Goal: Information Seeking & Learning: Learn about a topic

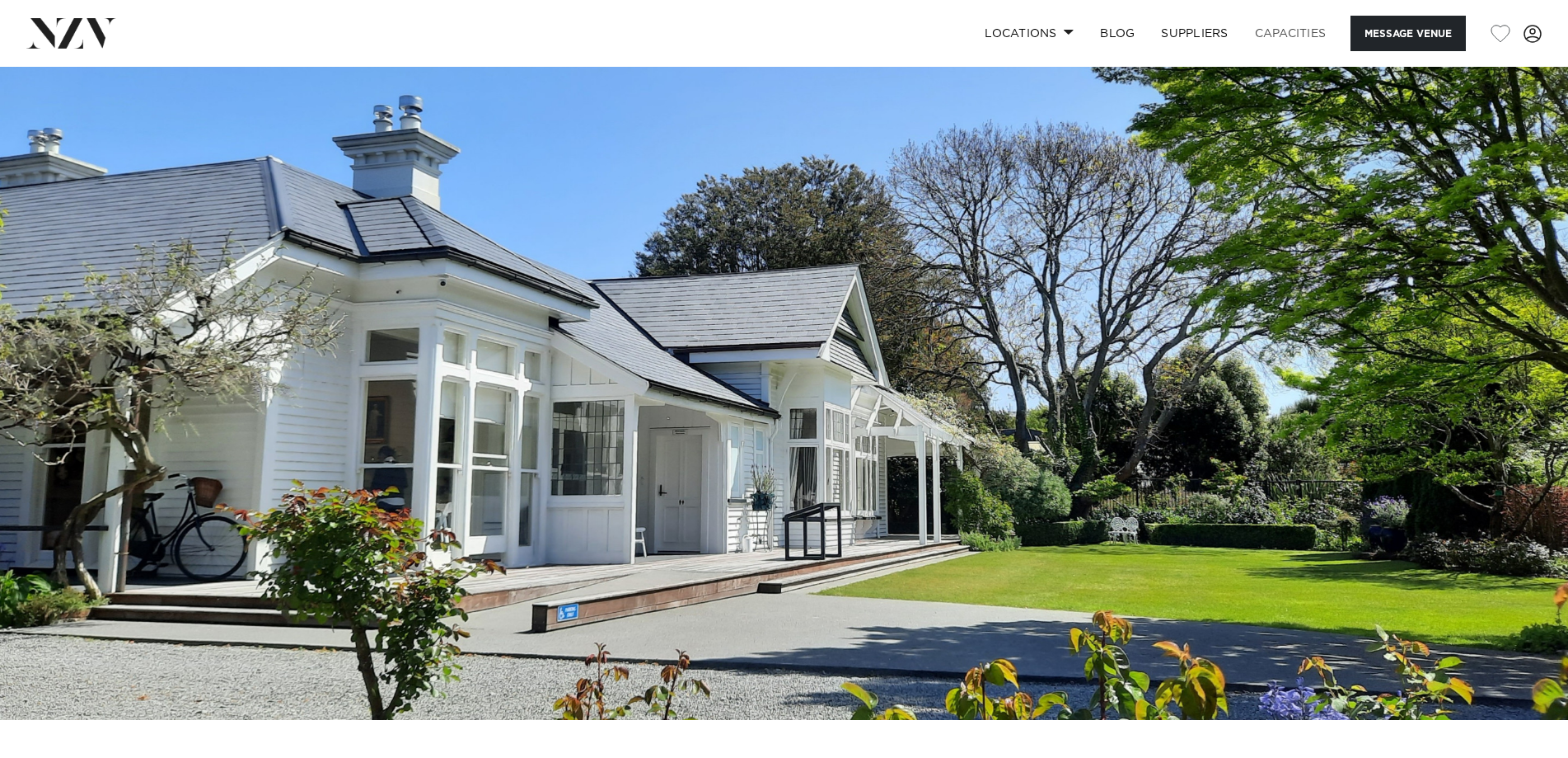
click at [1284, 27] on link "Capacities" at bounding box center [1291, 33] width 98 height 35
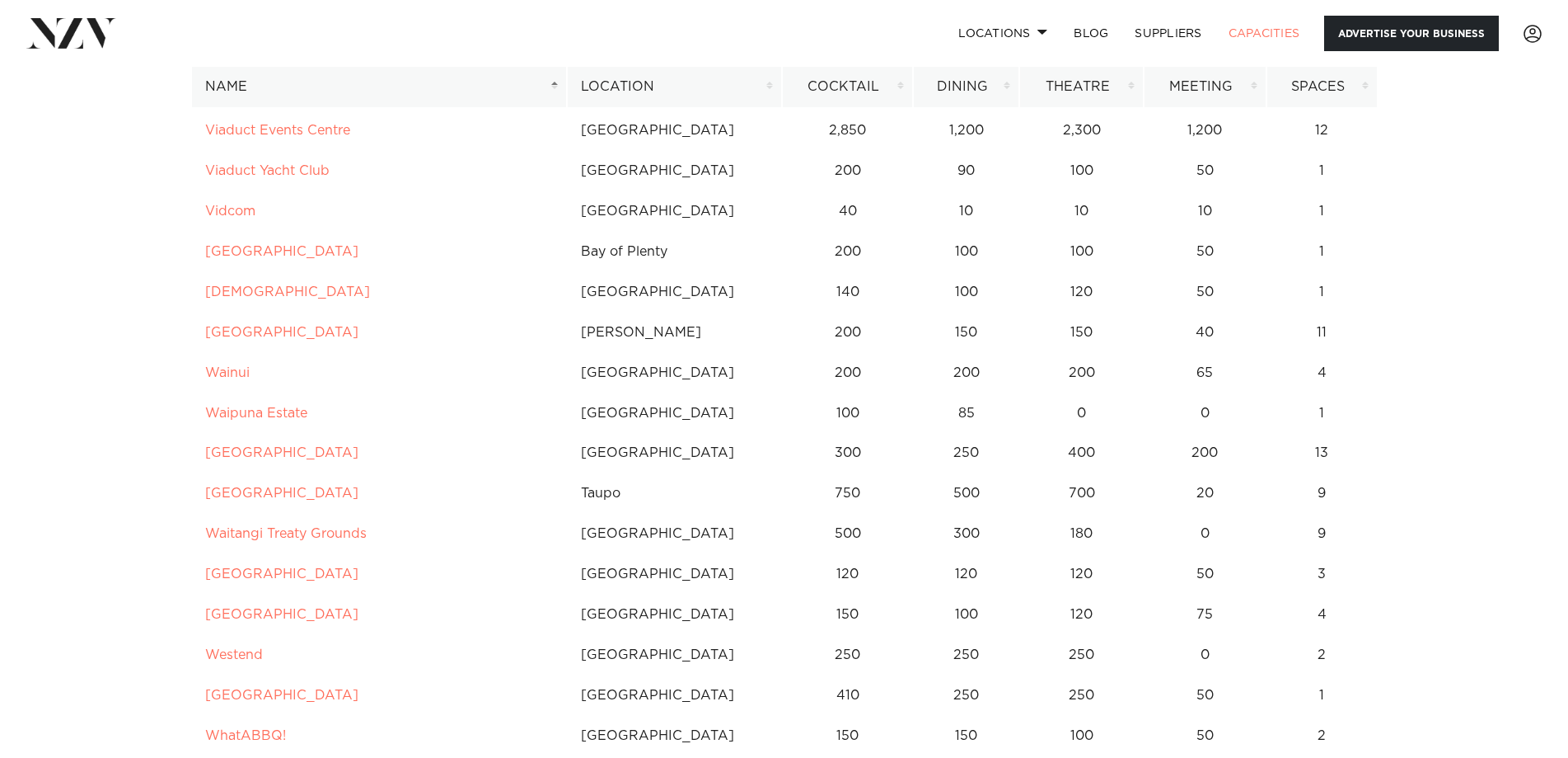
scroll to position [12821, 0]
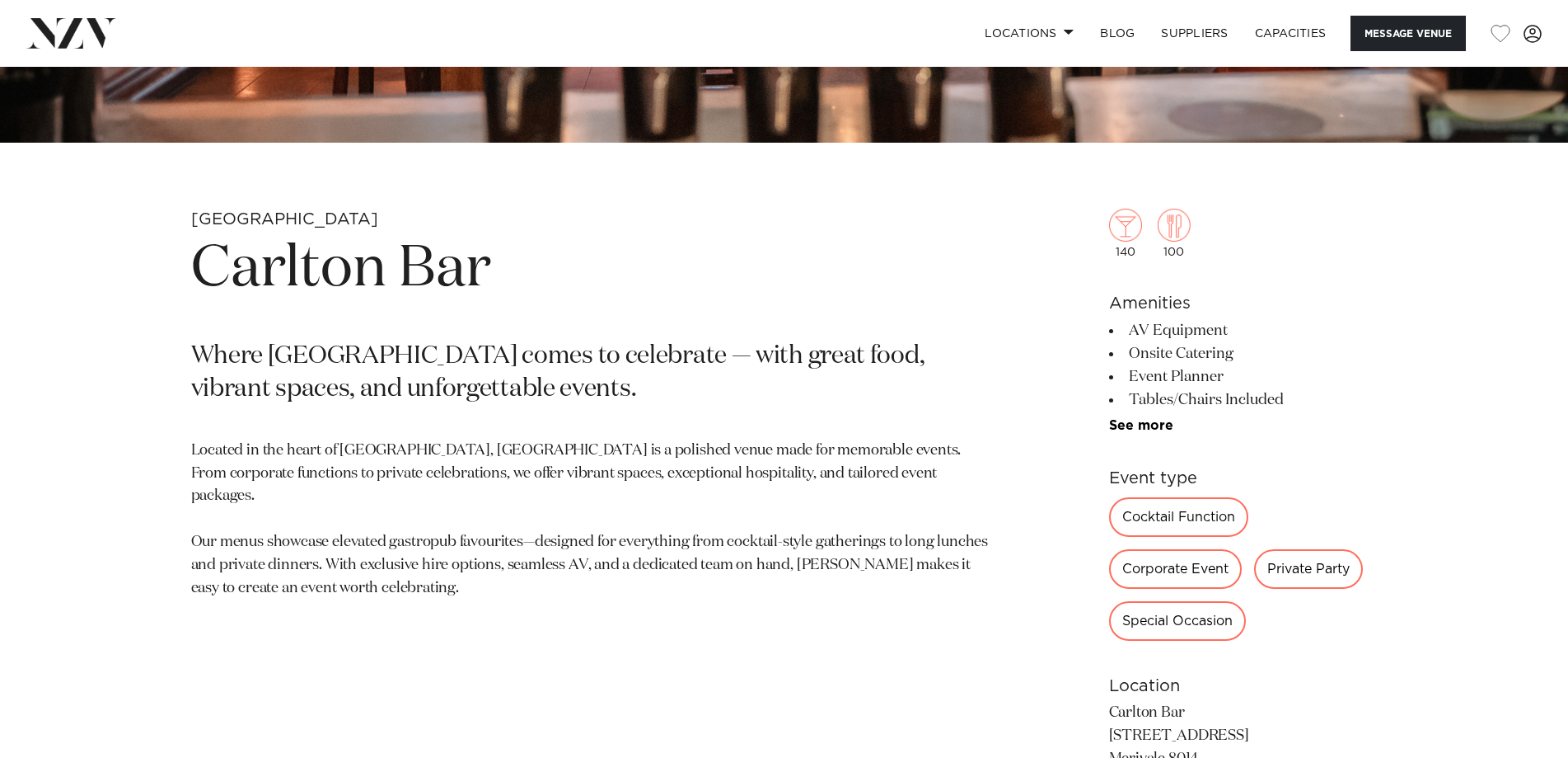
scroll to position [248, 0]
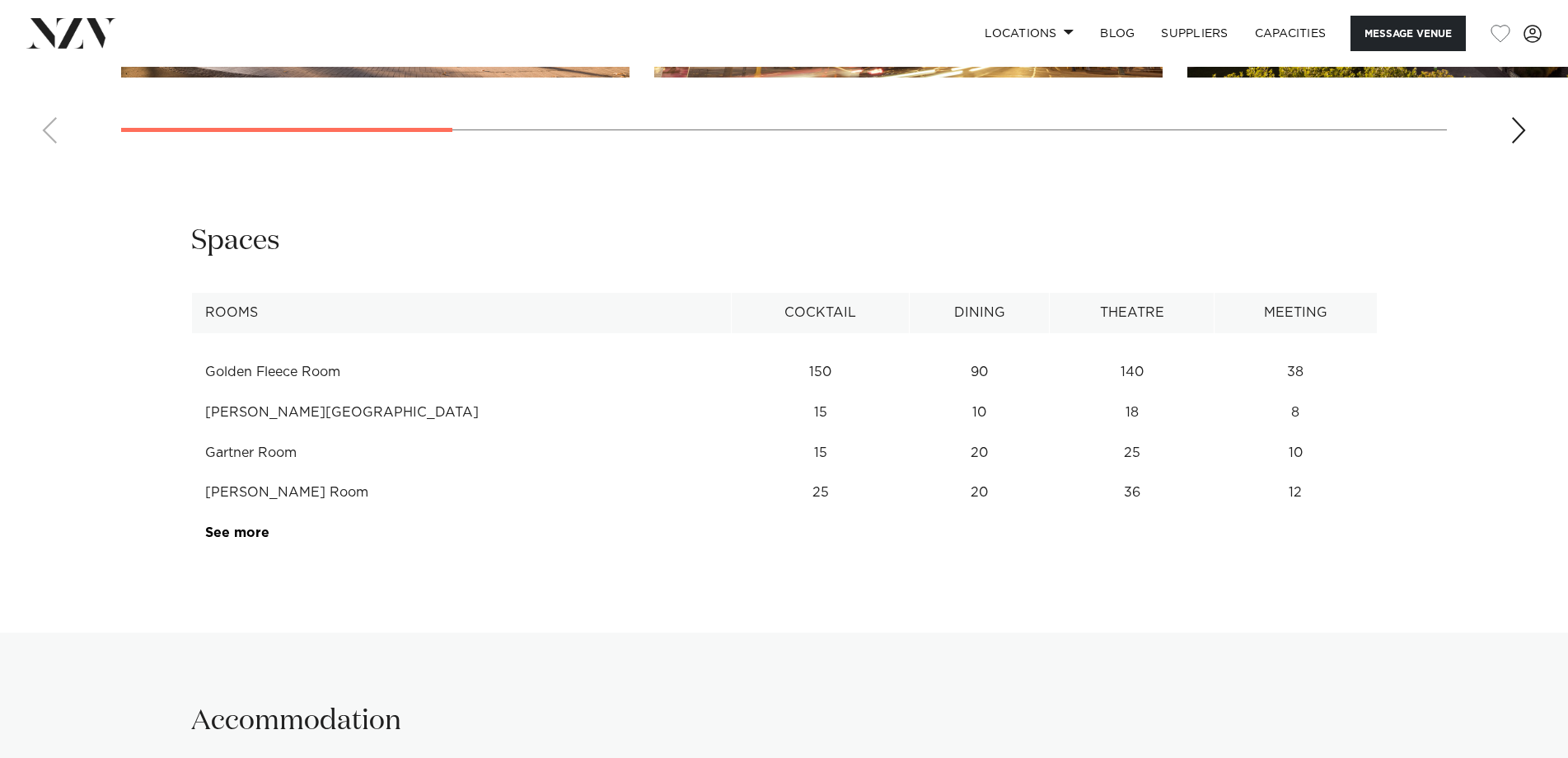
scroll to position [2226, 0]
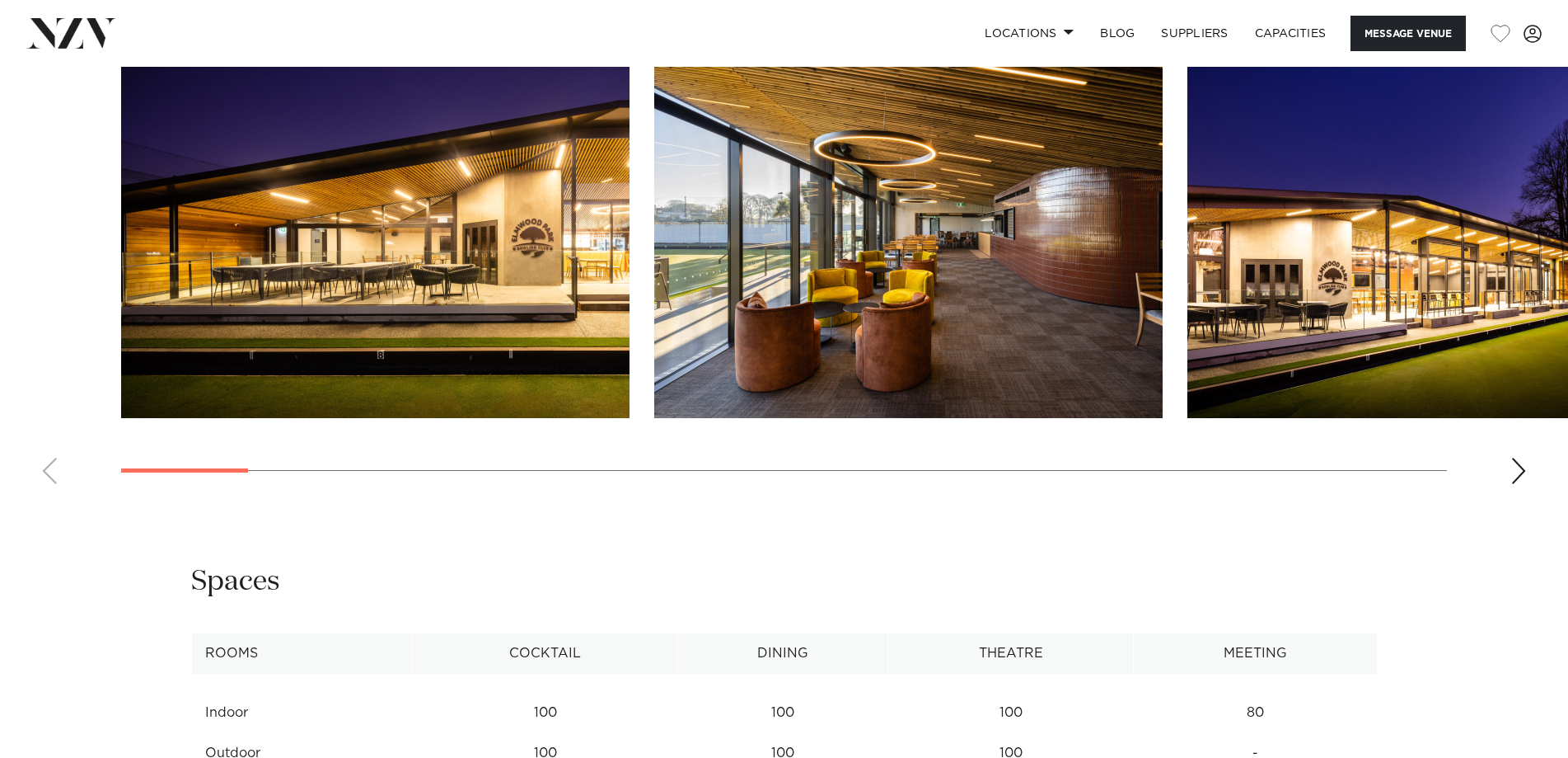
scroll to position [1649, 0]
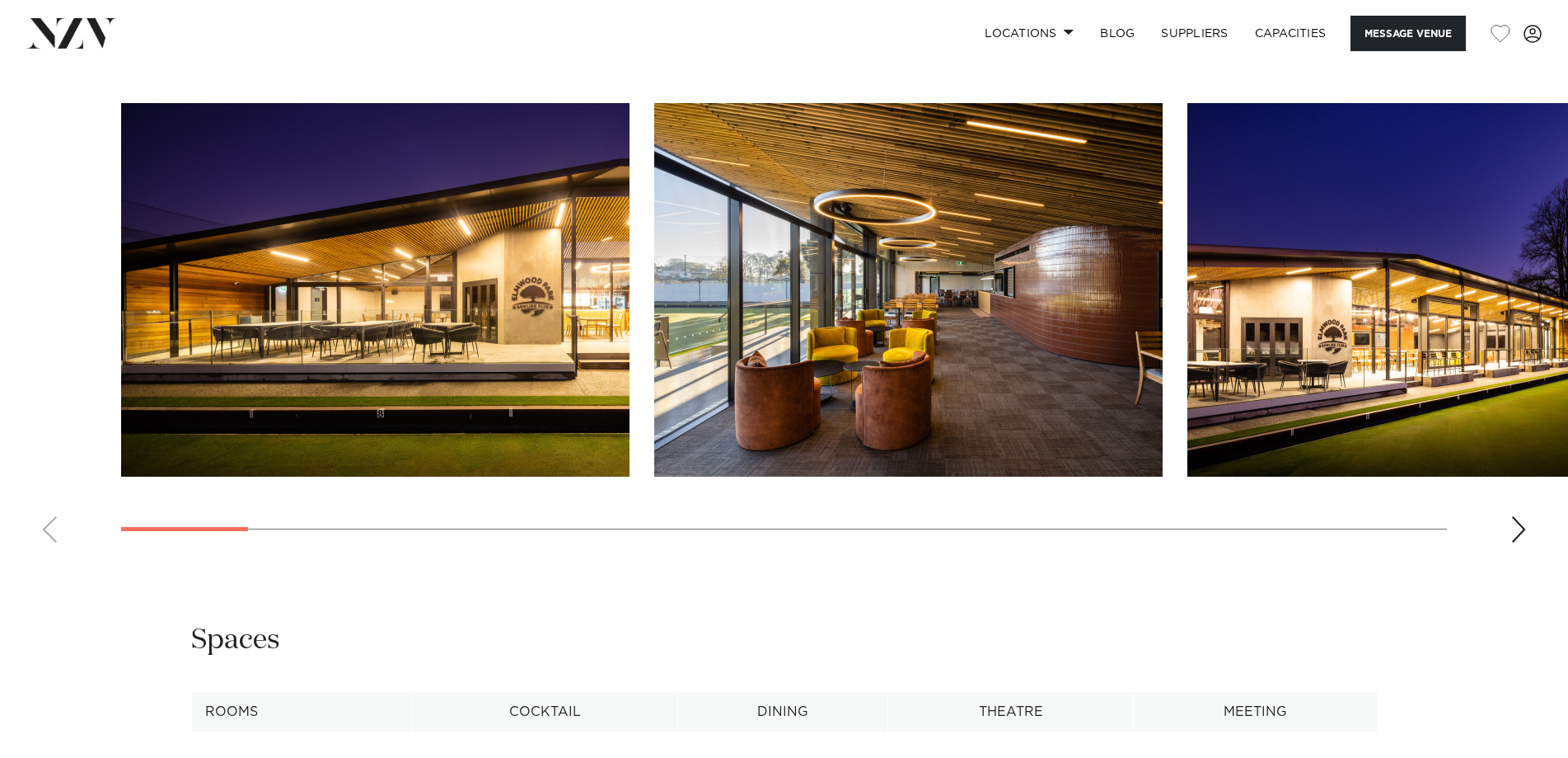
click at [1523, 530] on div "Next slide" at bounding box center [1519, 529] width 17 height 27
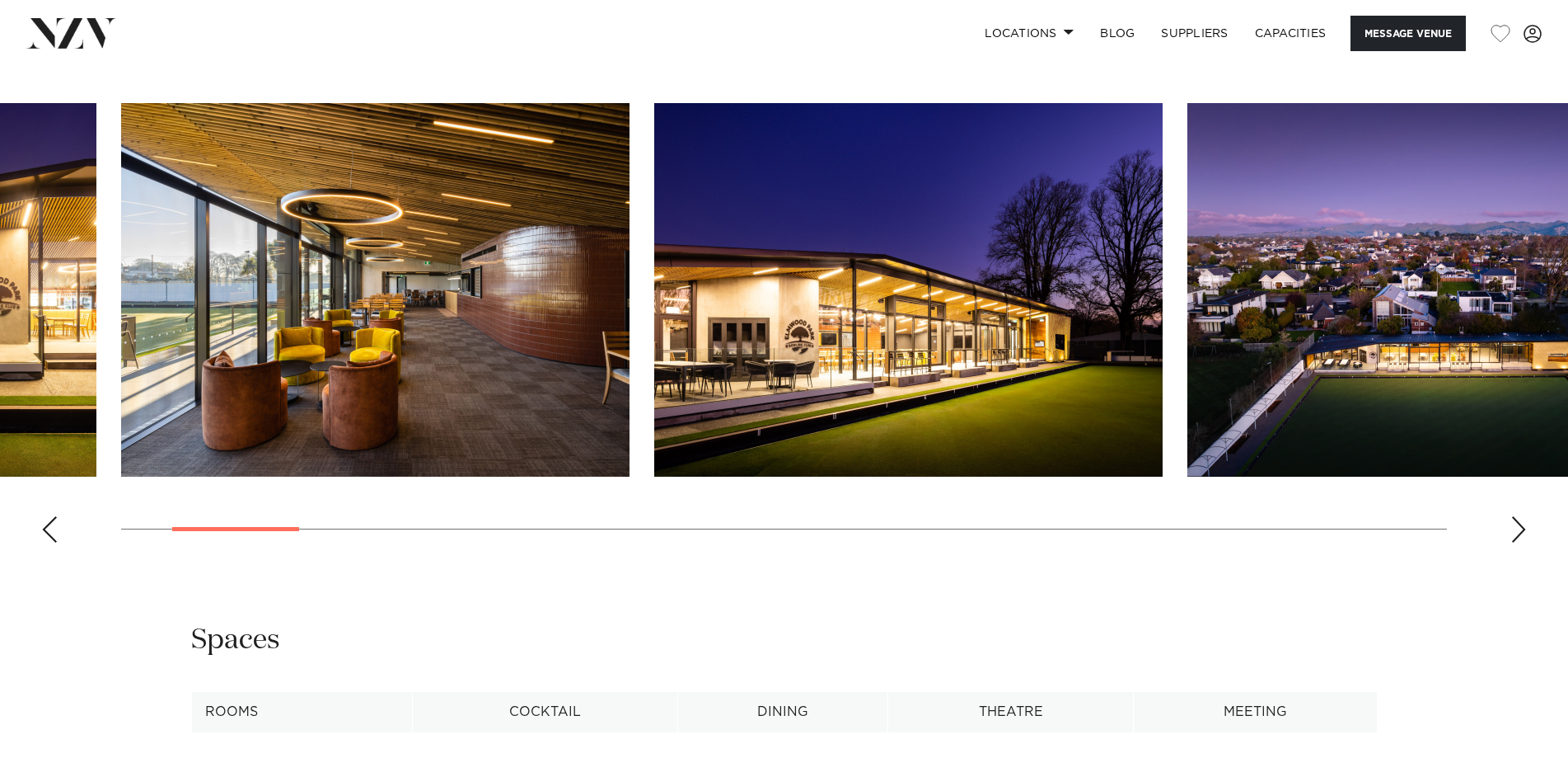
click at [1523, 529] on div "Next slide" at bounding box center [1519, 529] width 17 height 27
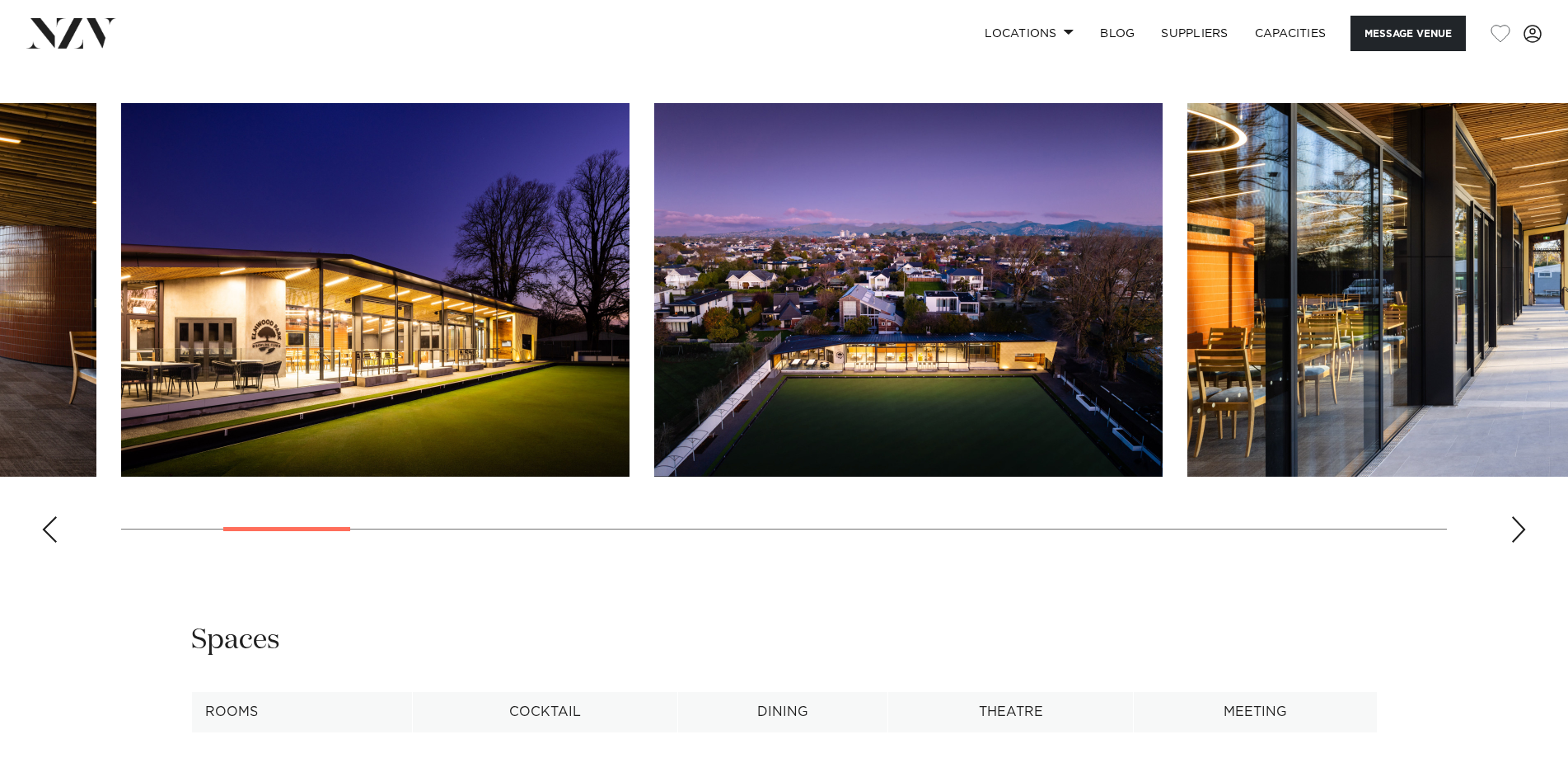
click at [1522, 529] on div "Next slide" at bounding box center [1519, 529] width 17 height 27
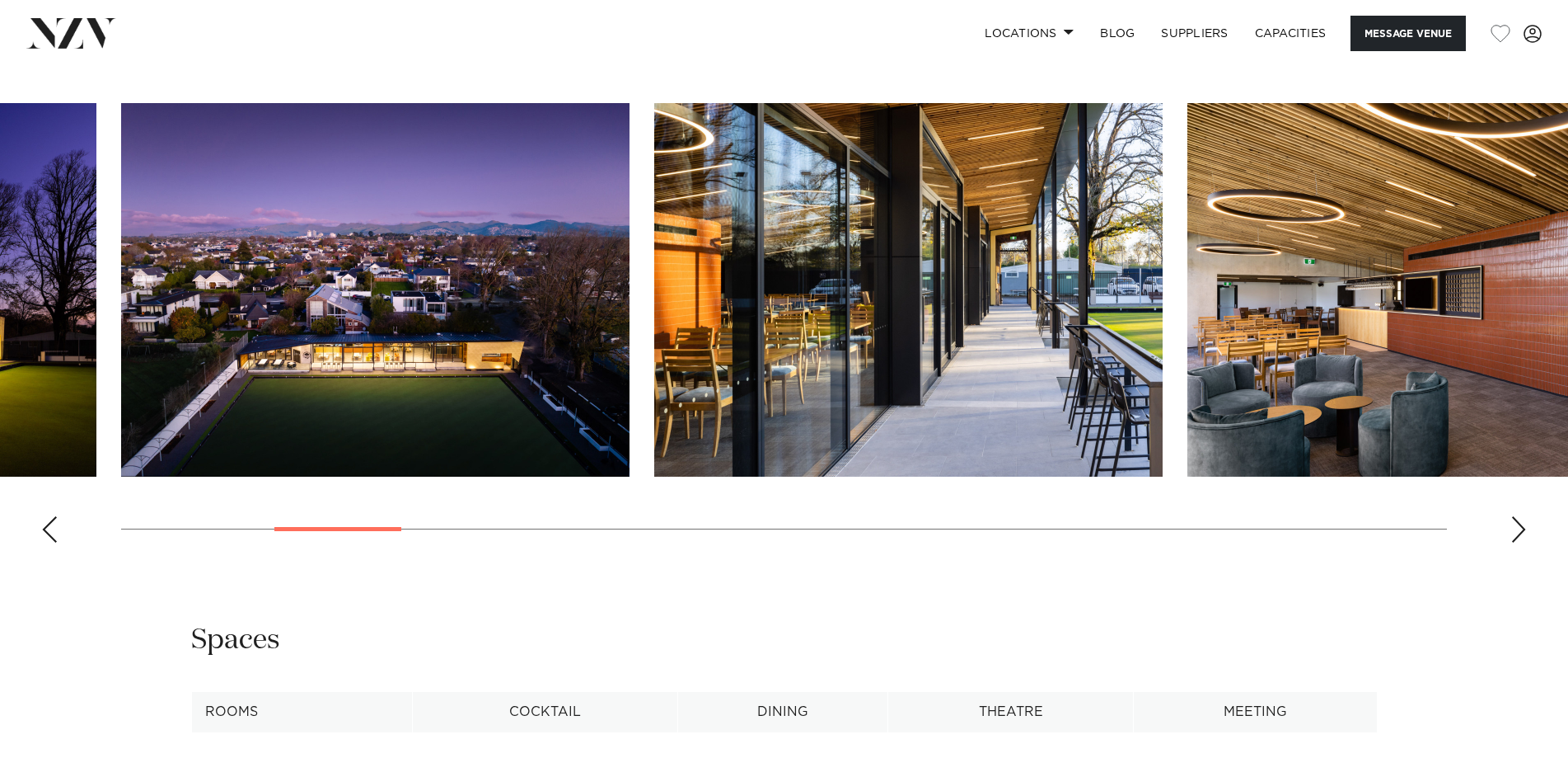
click at [1522, 529] on div "Next slide" at bounding box center [1519, 529] width 17 height 27
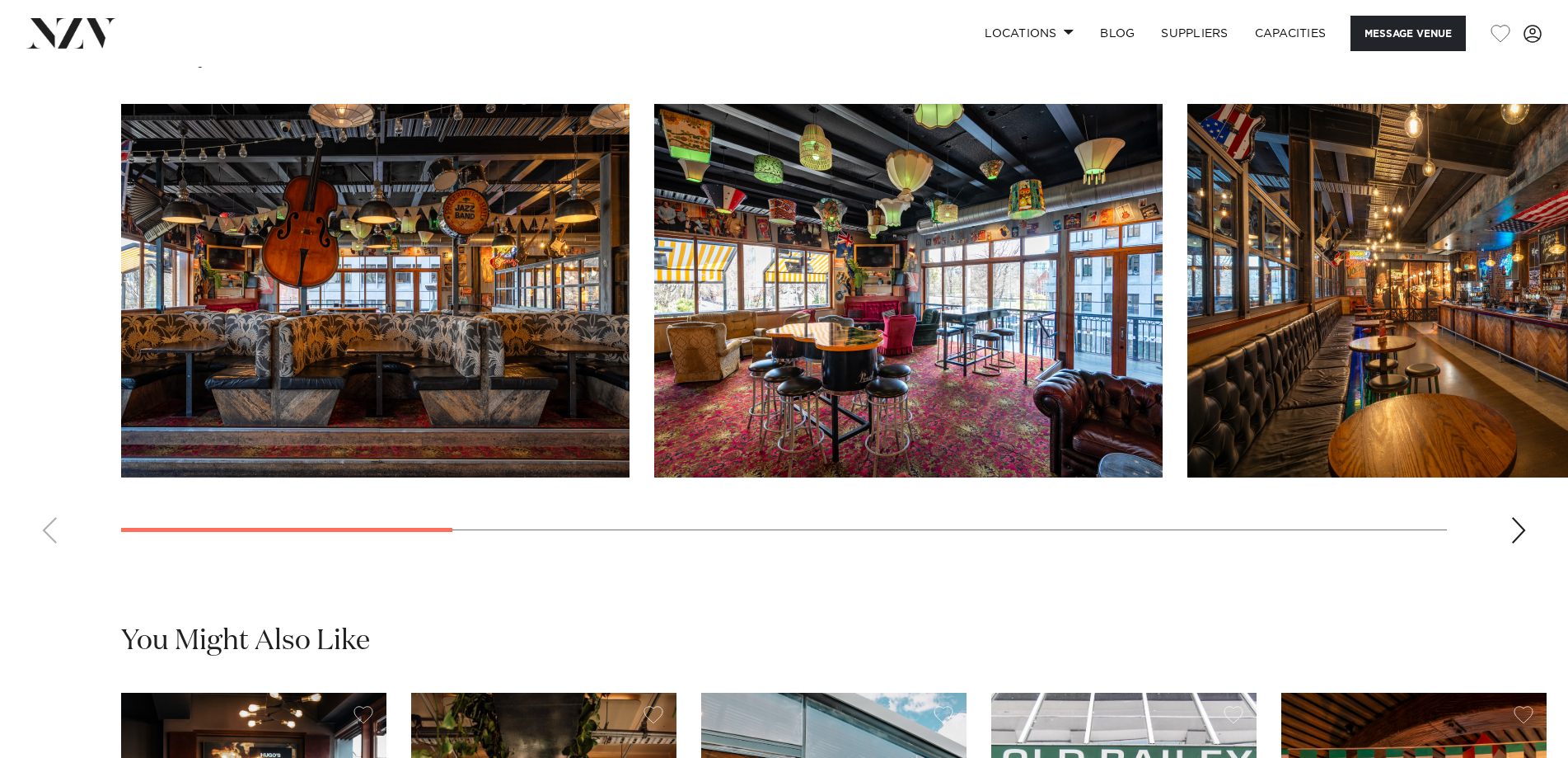
scroll to position [1649, 0]
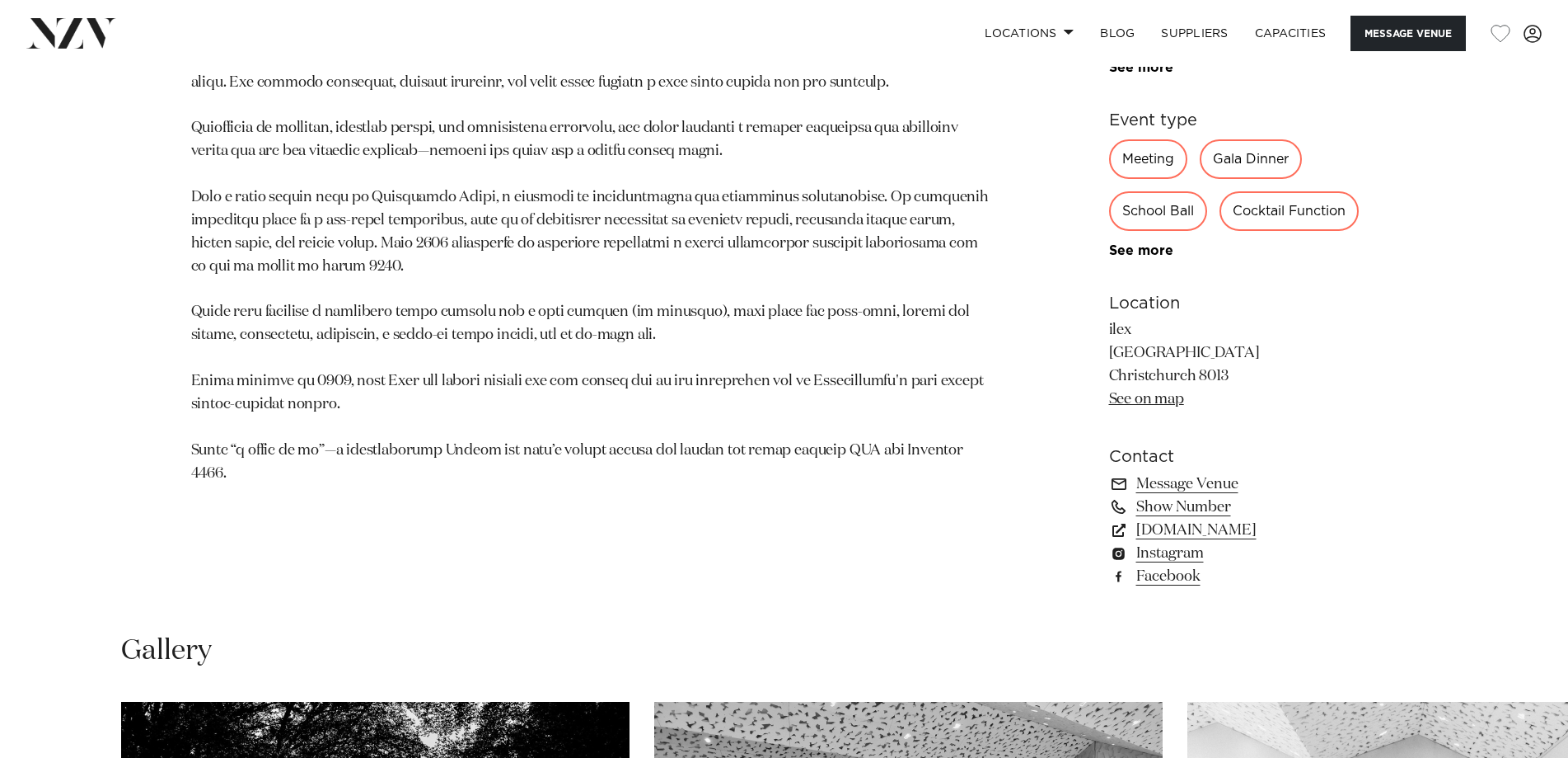
scroll to position [1237, 0]
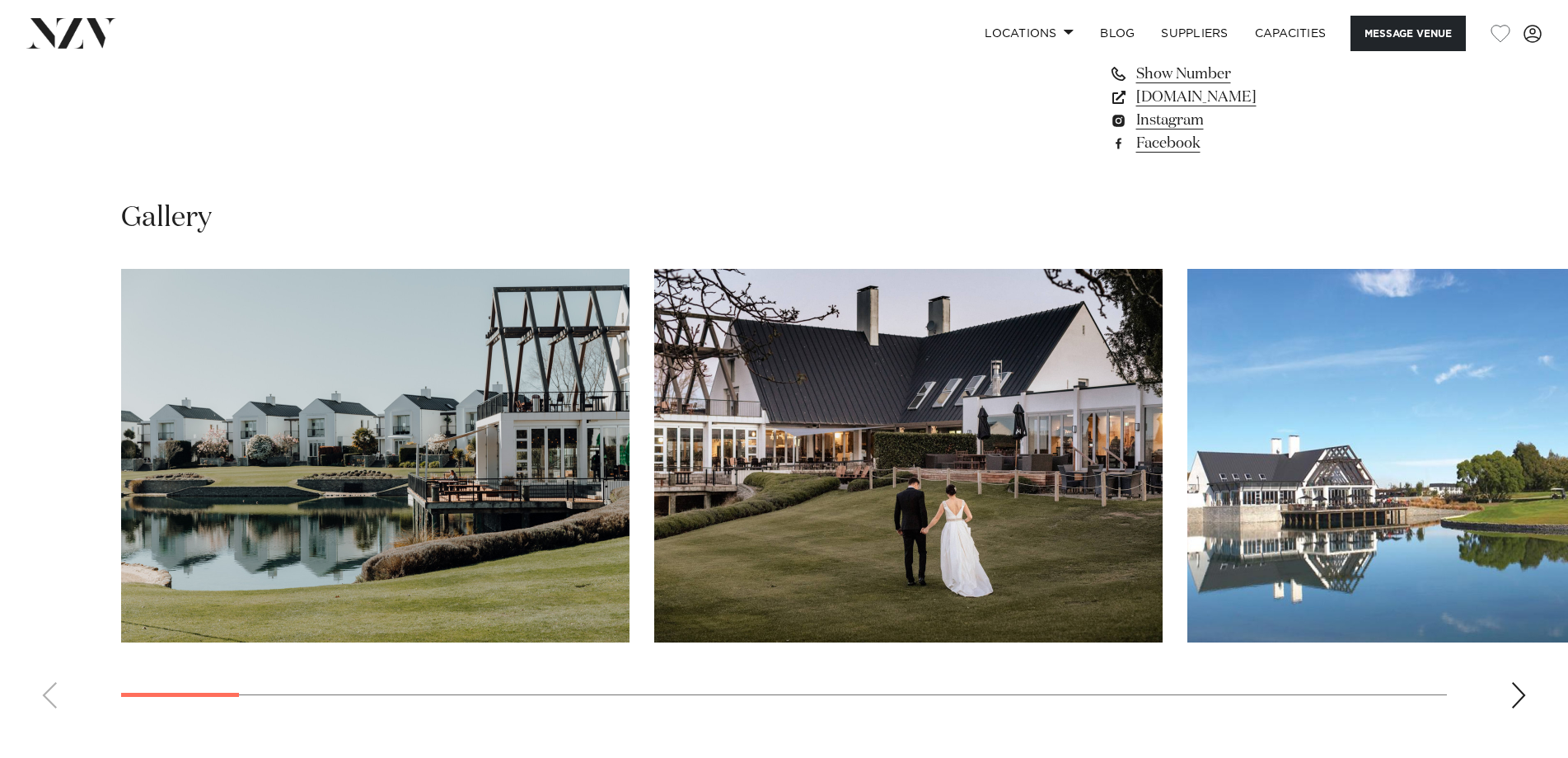
scroll to position [1566, 0]
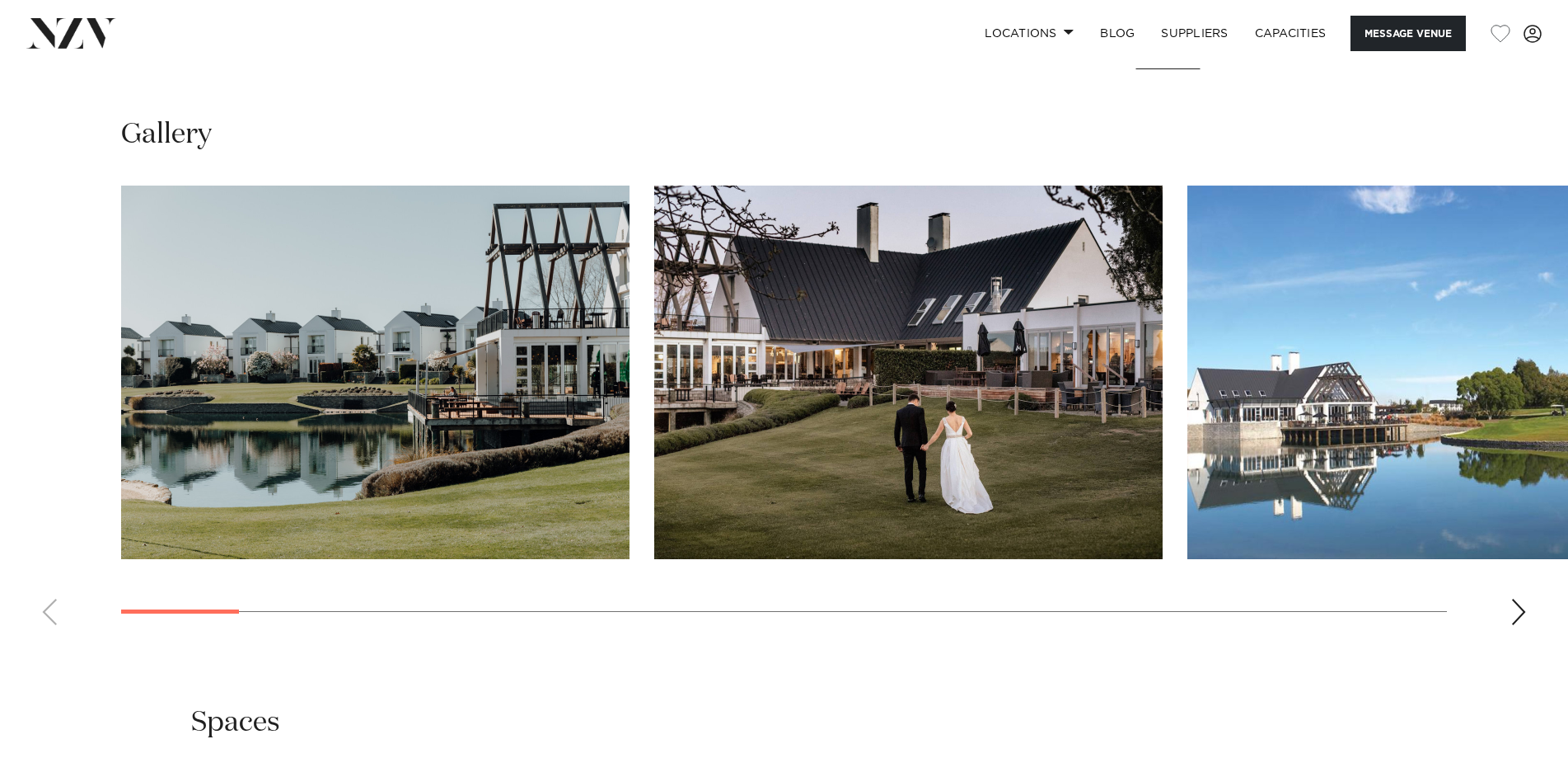
click at [1529, 605] on swiper-container at bounding box center [784, 412] width 1568 height 453
click at [1521, 610] on div "Next slide" at bounding box center [1519, 611] width 17 height 27
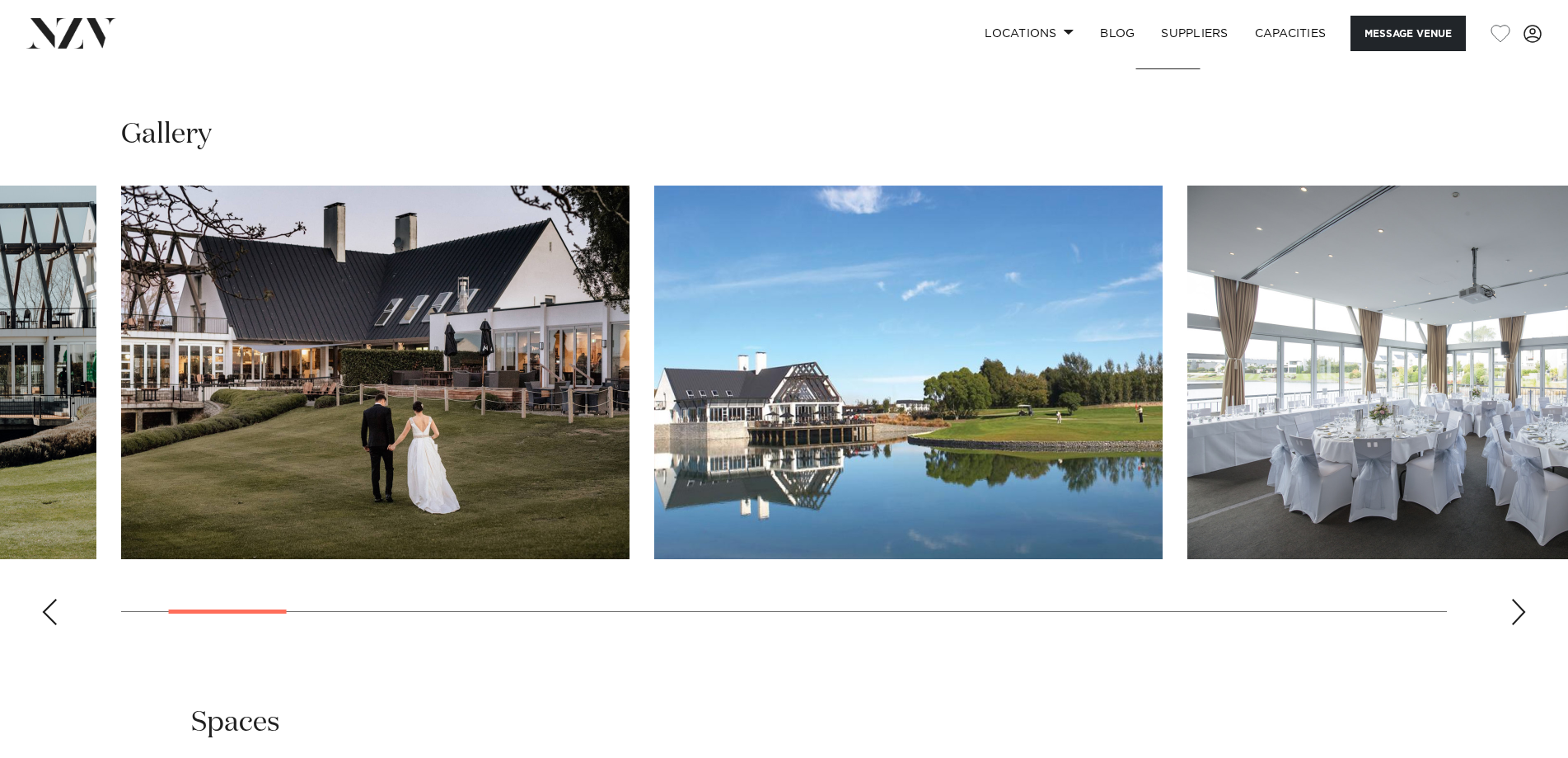
click at [1521, 610] on div "Next slide" at bounding box center [1519, 611] width 17 height 27
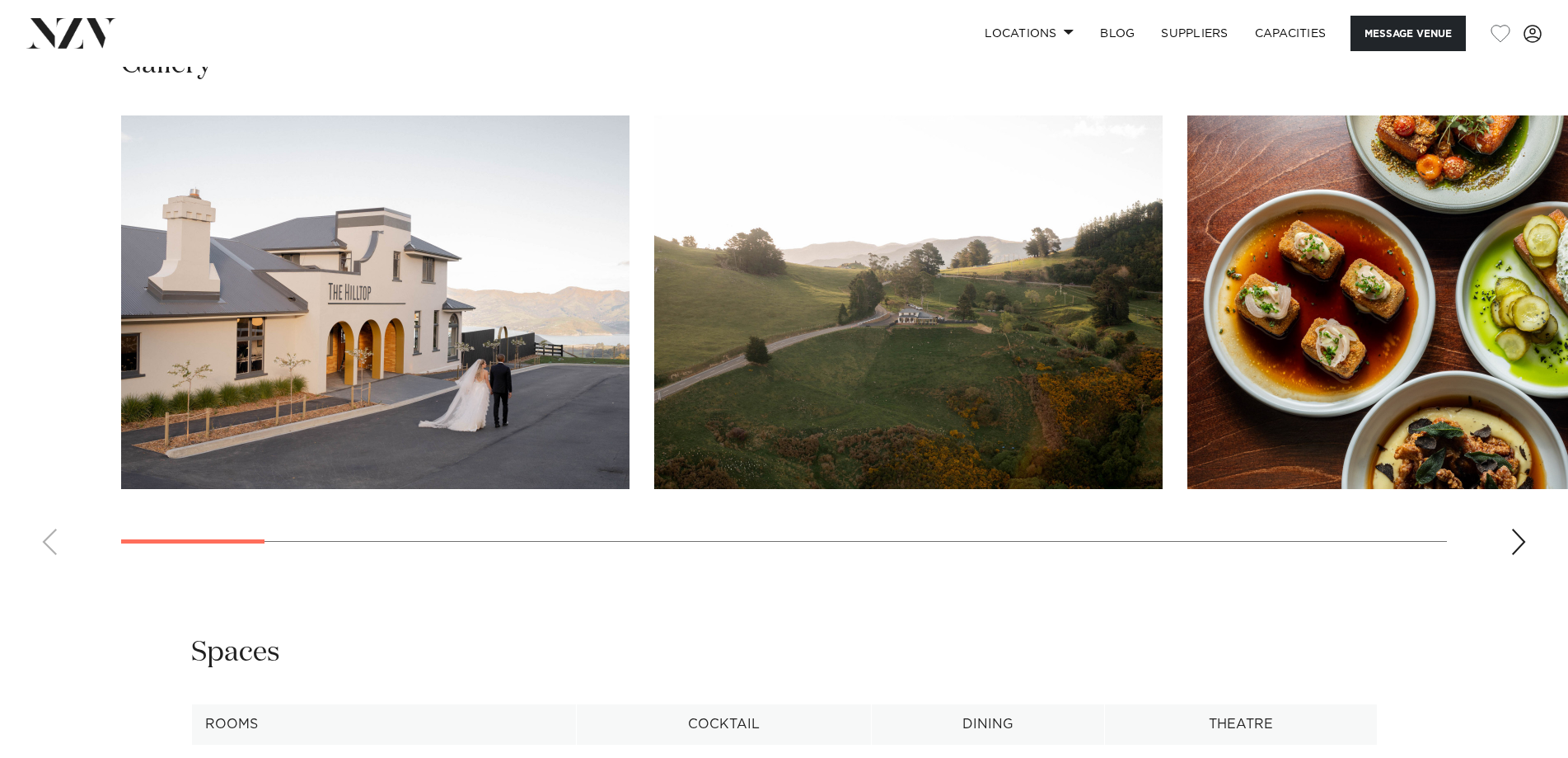
scroll to position [1649, 0]
